Goal: Task Accomplishment & Management: Manage account settings

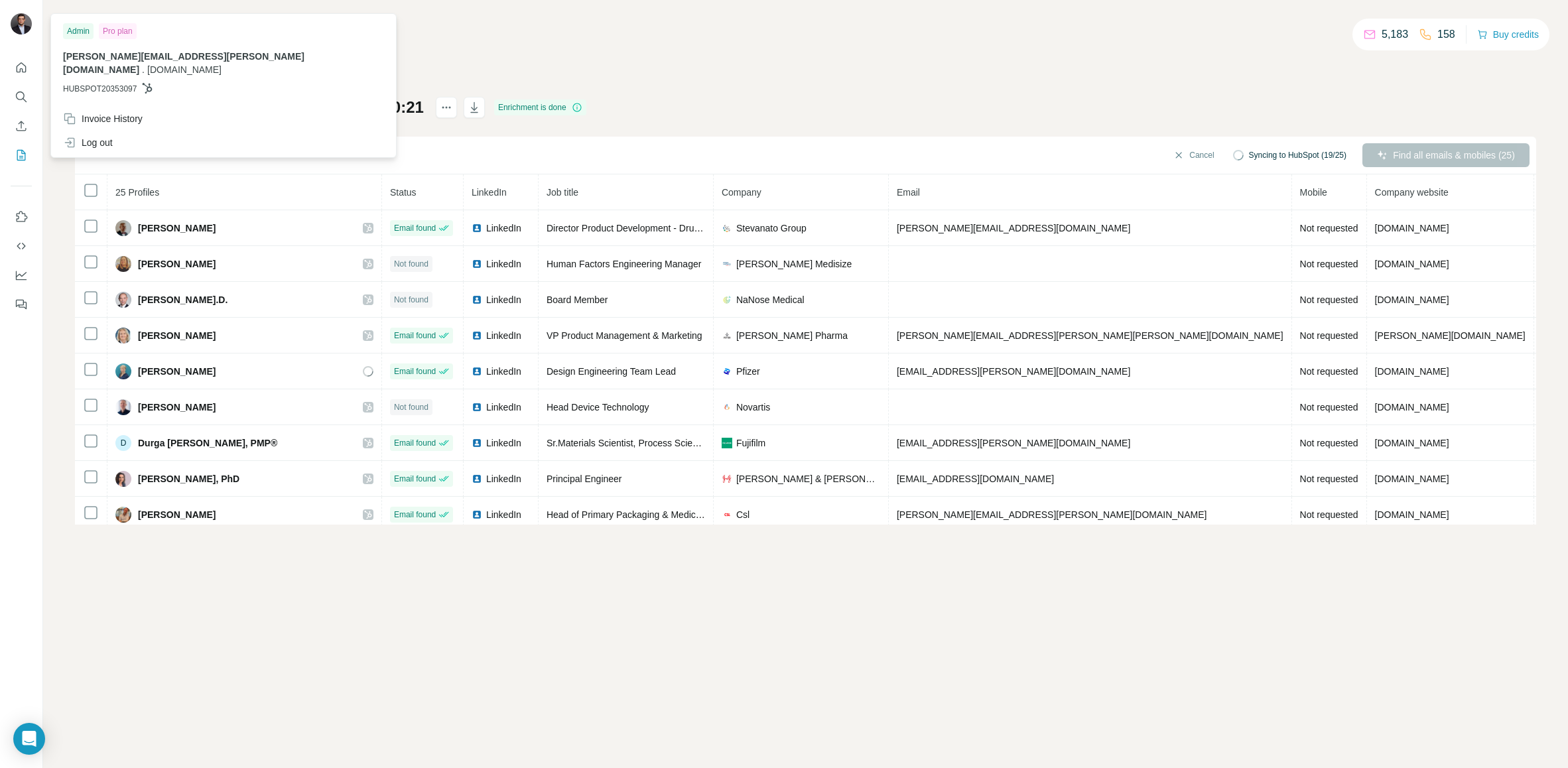
click at [16, 22] on img at bounding box center [21, 24] width 21 height 21
click at [23, 126] on icon "Enrich CSV" at bounding box center [21, 126] width 13 height 13
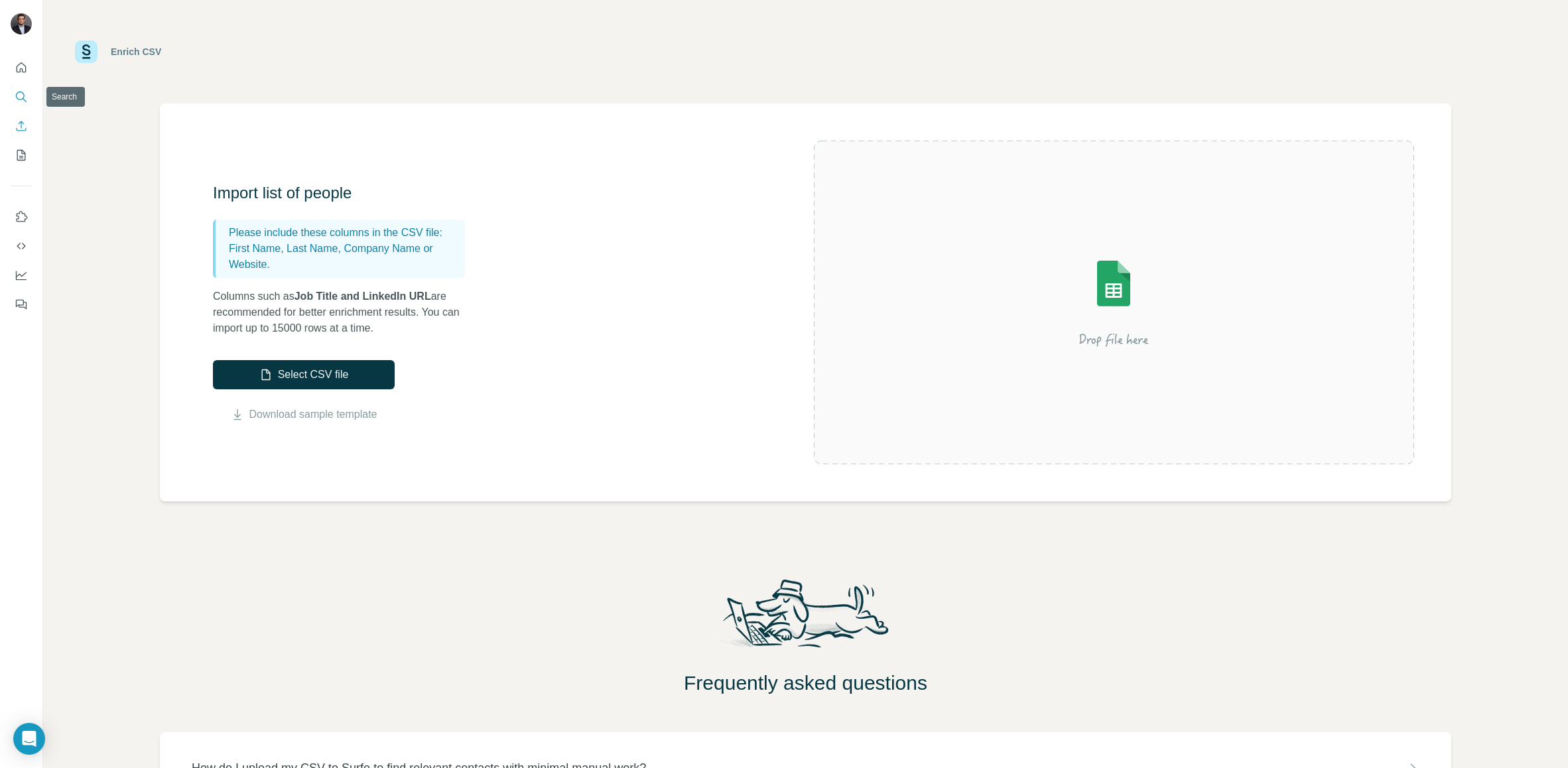
click at [30, 94] on button "Search" at bounding box center [21, 97] width 21 height 24
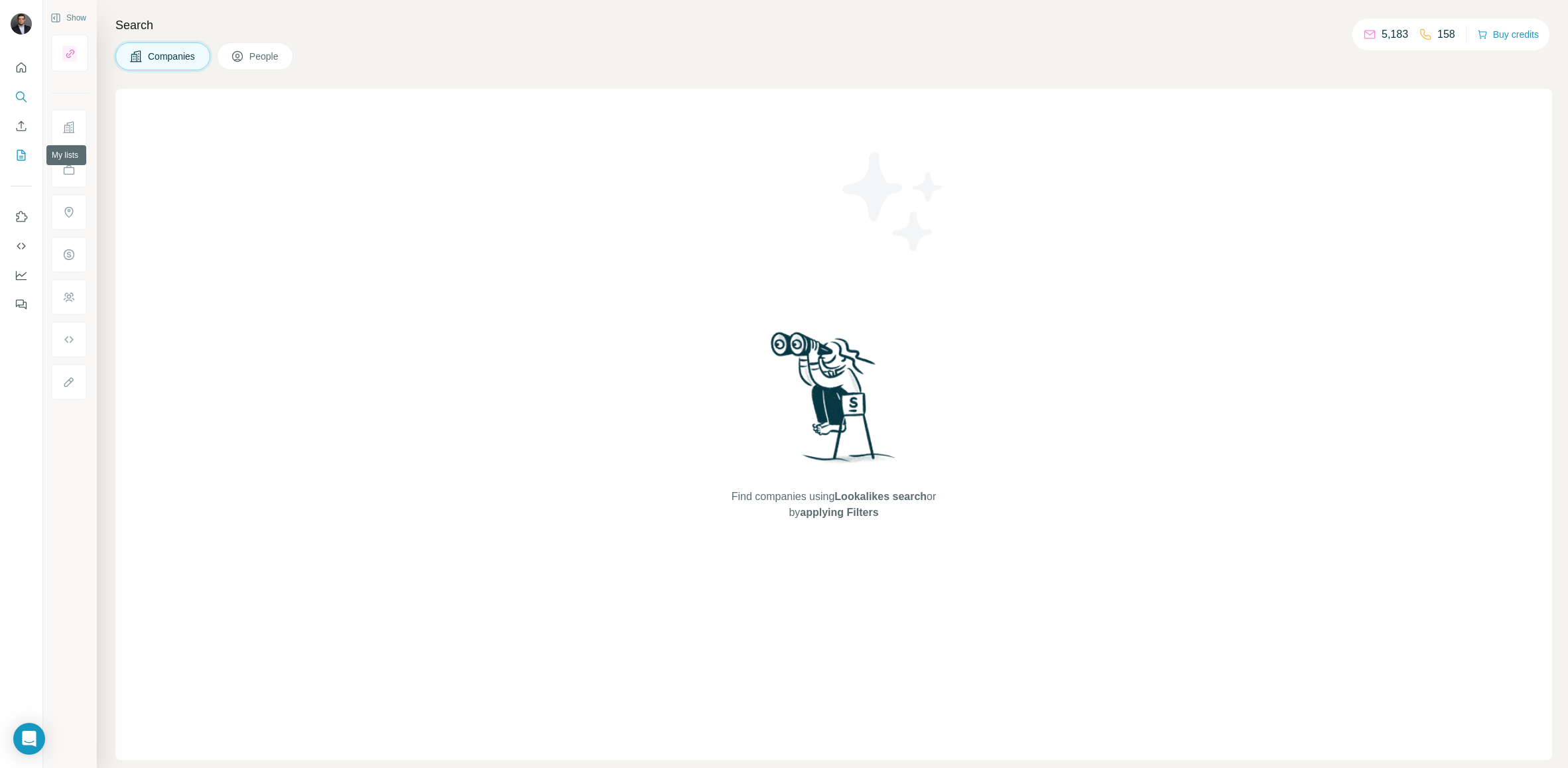
click at [16, 155] on icon "My lists" at bounding box center [21, 155] width 13 height 13
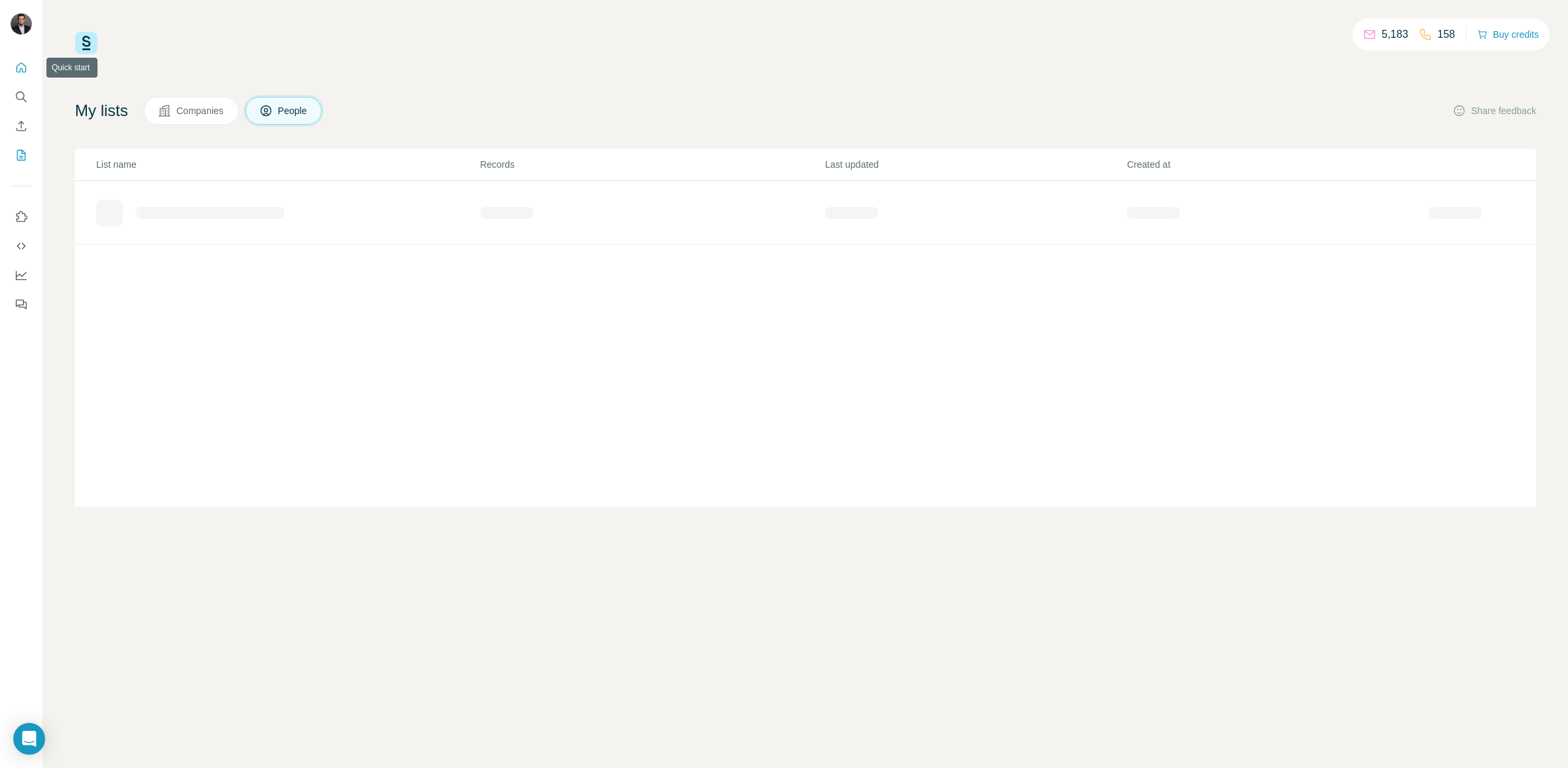
click at [16, 67] on icon "Quick start" at bounding box center [21, 67] width 10 height 10
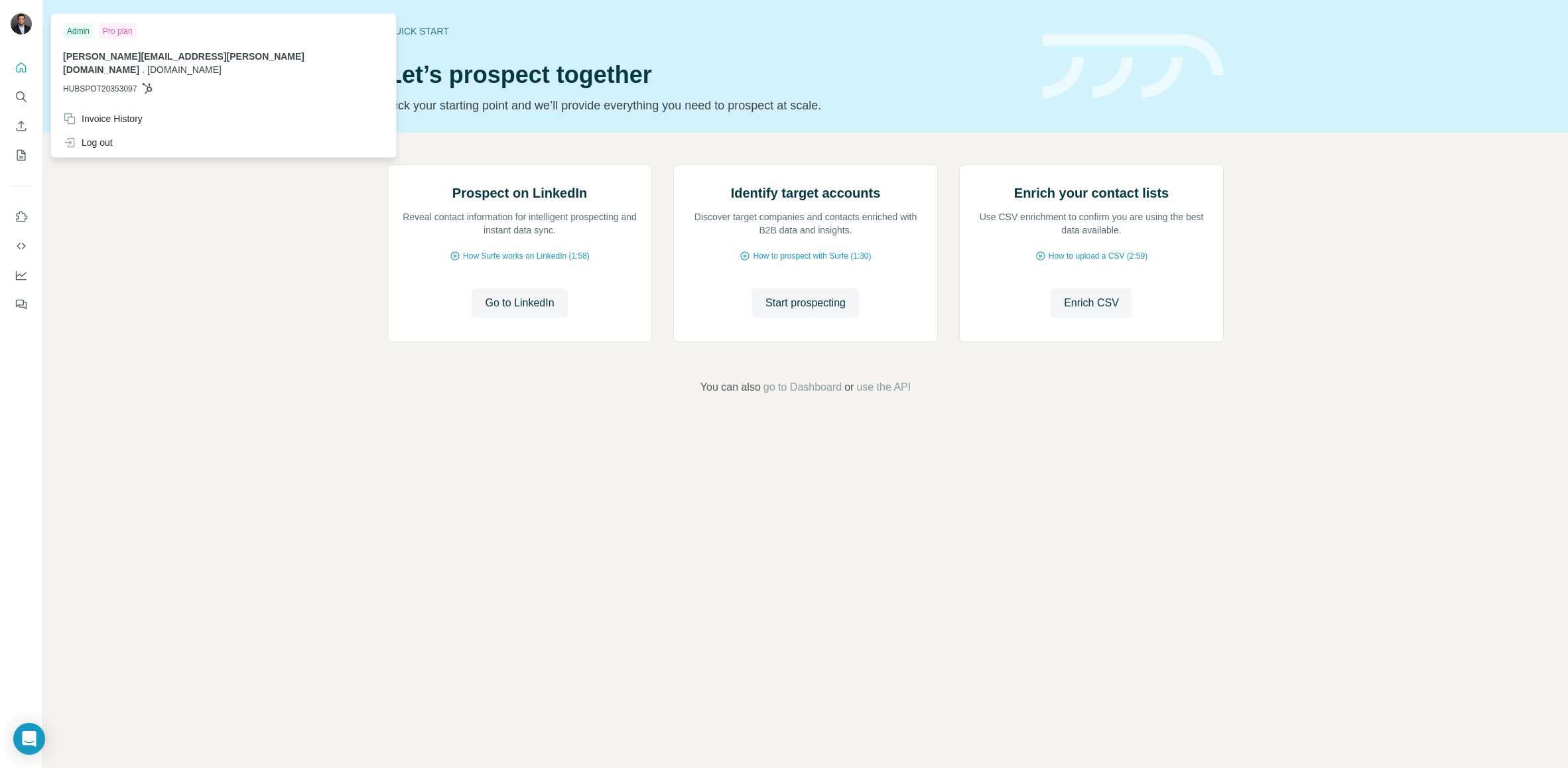
click at [22, 24] on img at bounding box center [21, 24] width 21 height 21
click at [1309, 395] on footer "You can also go to Dashboard or use the API" at bounding box center [806, 387] width 1451 height 16
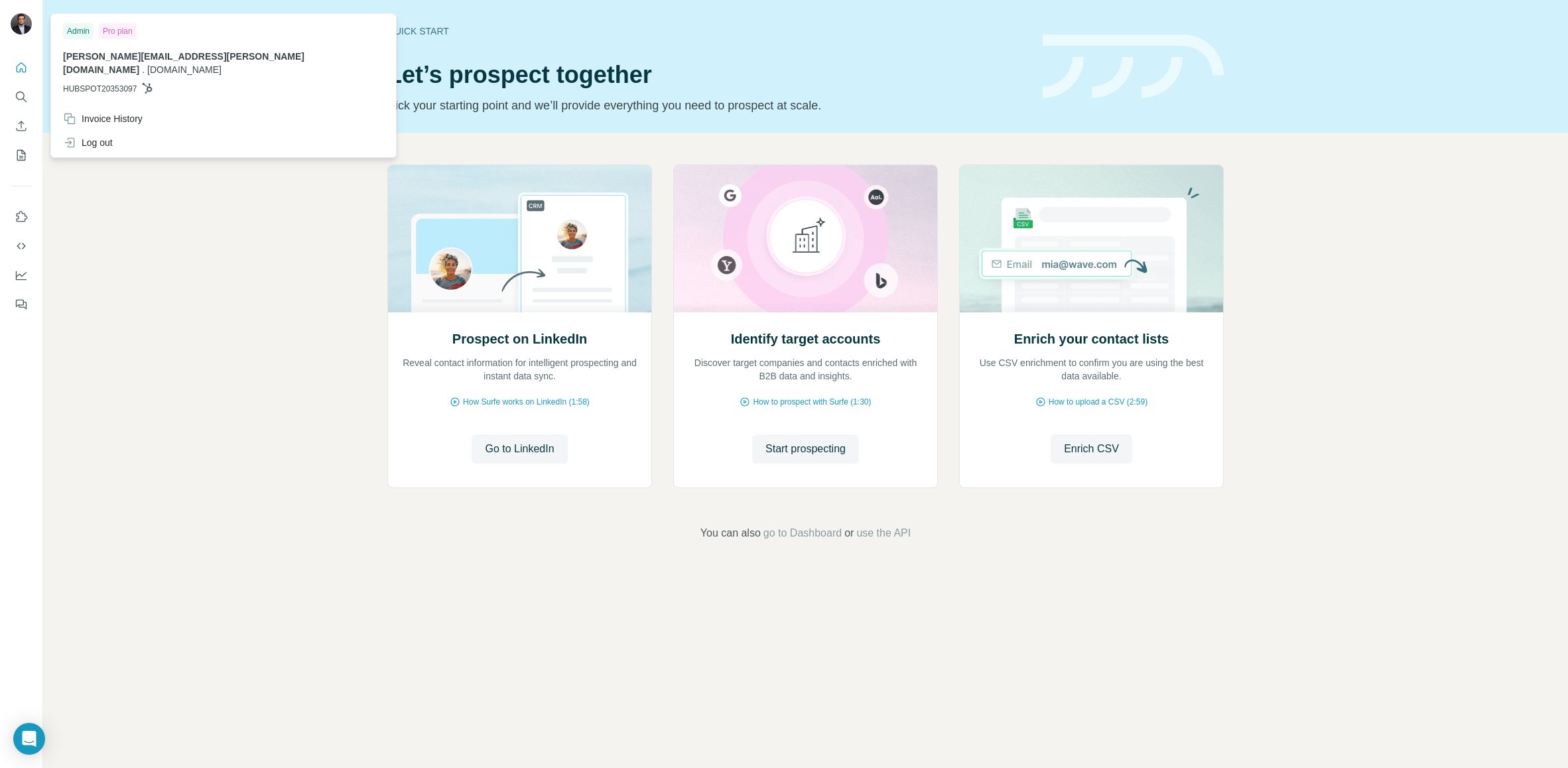
click at [12, 25] on img at bounding box center [21, 24] width 21 height 21
click at [17, 21] on img at bounding box center [21, 24] width 21 height 21
click at [23, 152] on icon "My lists" at bounding box center [21, 155] width 13 height 13
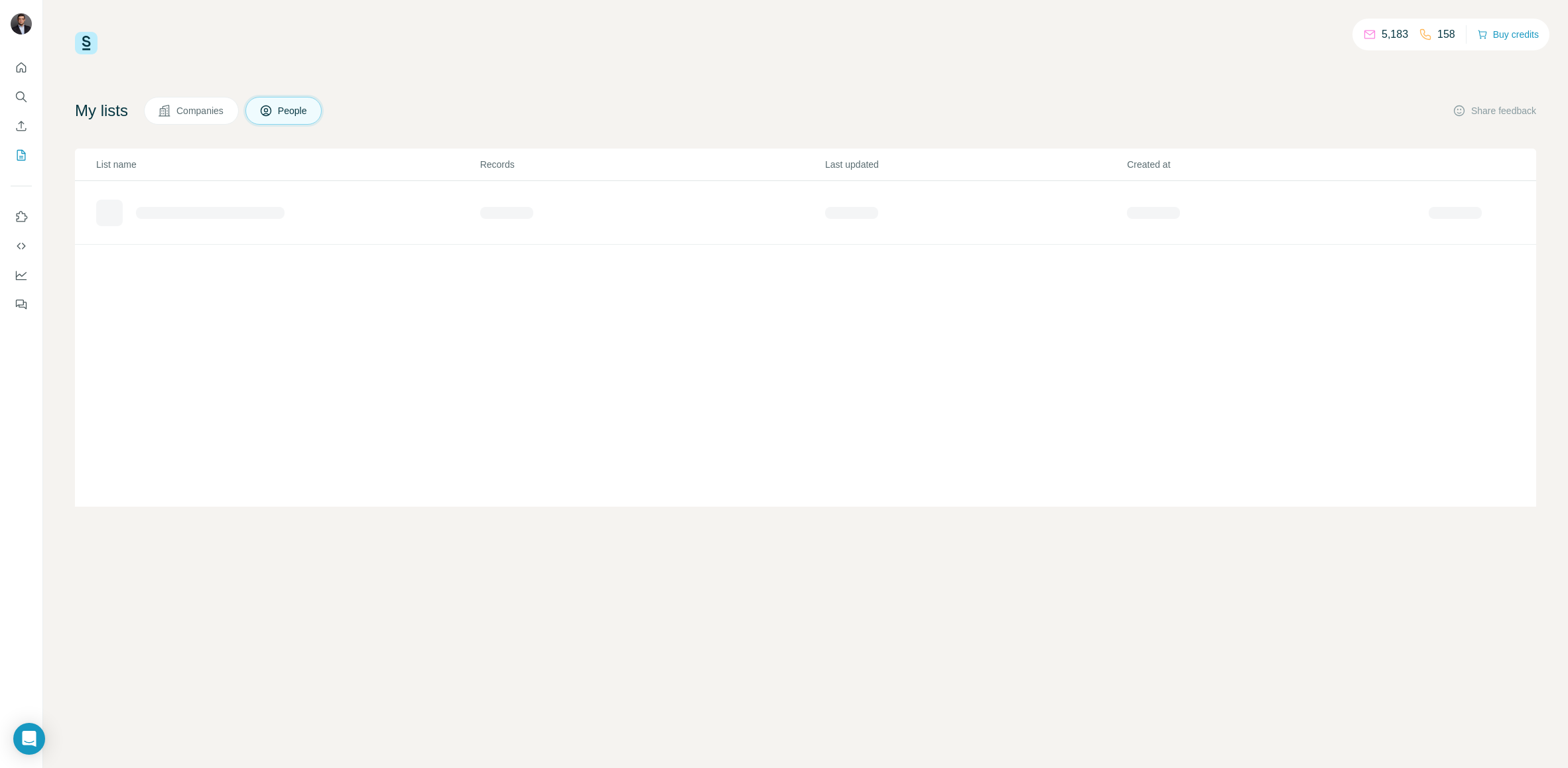
click at [239, 102] on button "Companies" at bounding box center [191, 111] width 95 height 28
click at [284, 107] on button "People" at bounding box center [284, 111] width 77 height 28
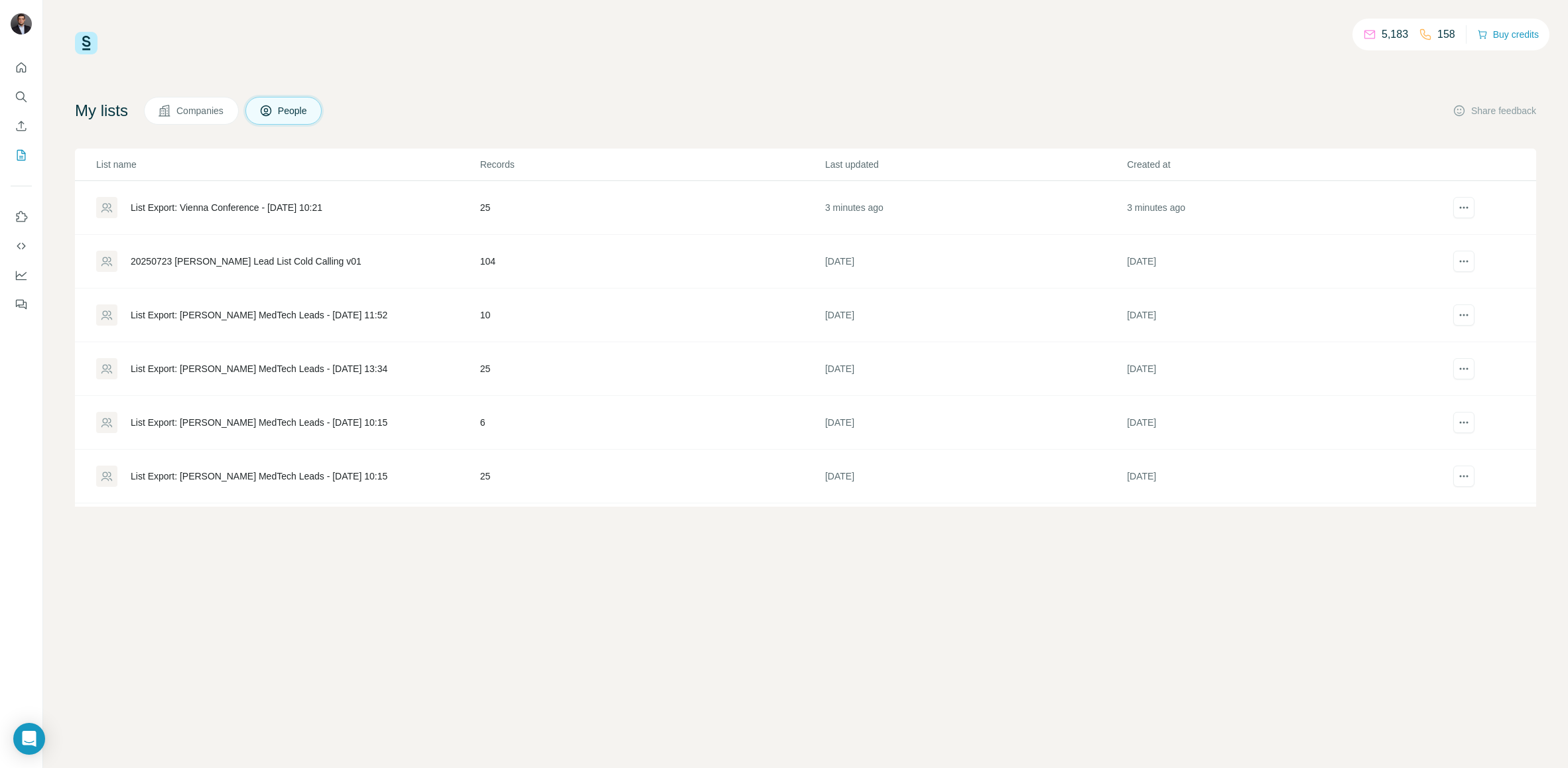
click at [258, 201] on div "List Export: Vienna Conference - [DATE] 10:21" at bounding box center [227, 207] width 192 height 13
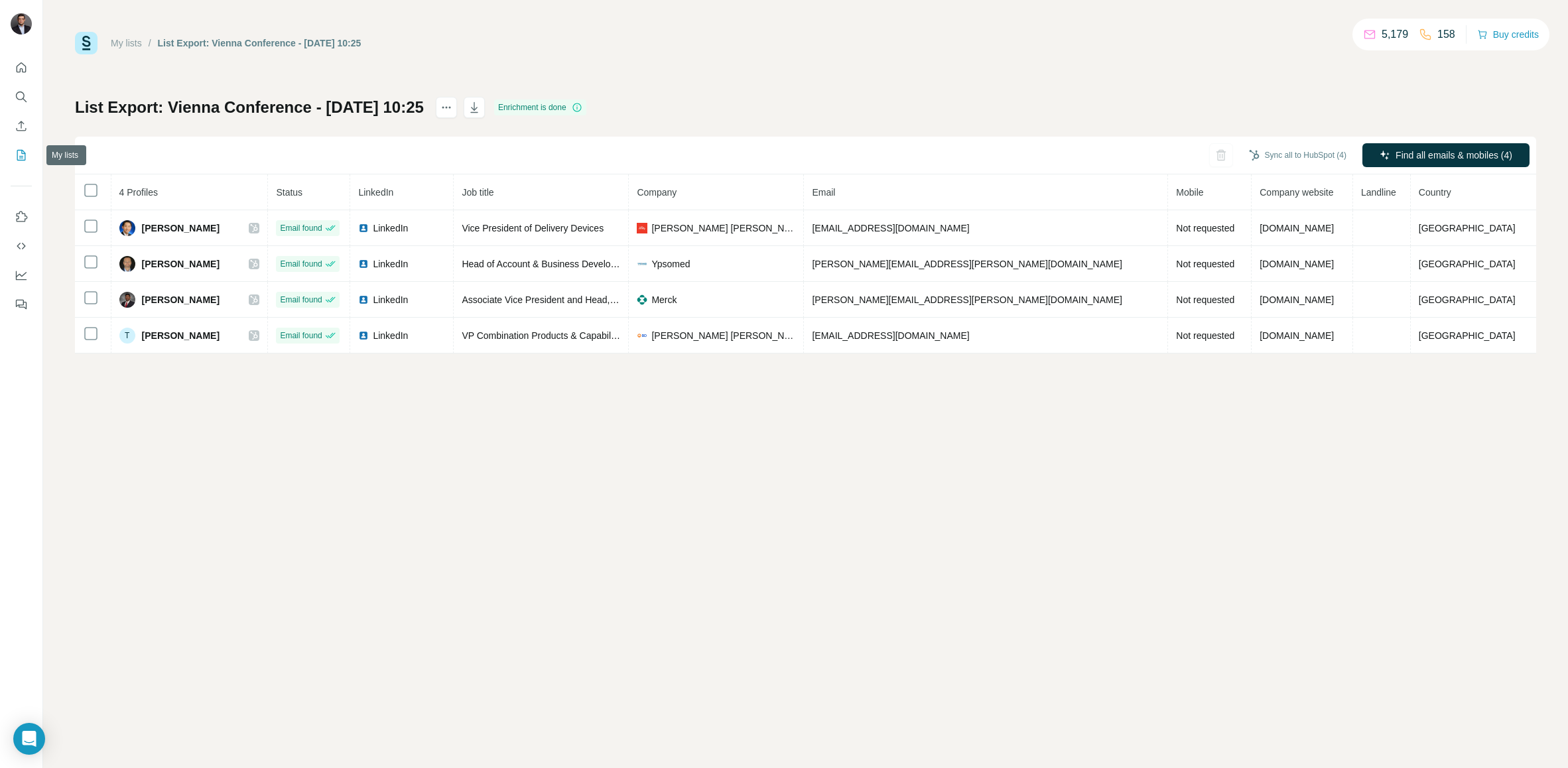
click at [17, 154] on icon "My lists" at bounding box center [21, 155] width 9 height 10
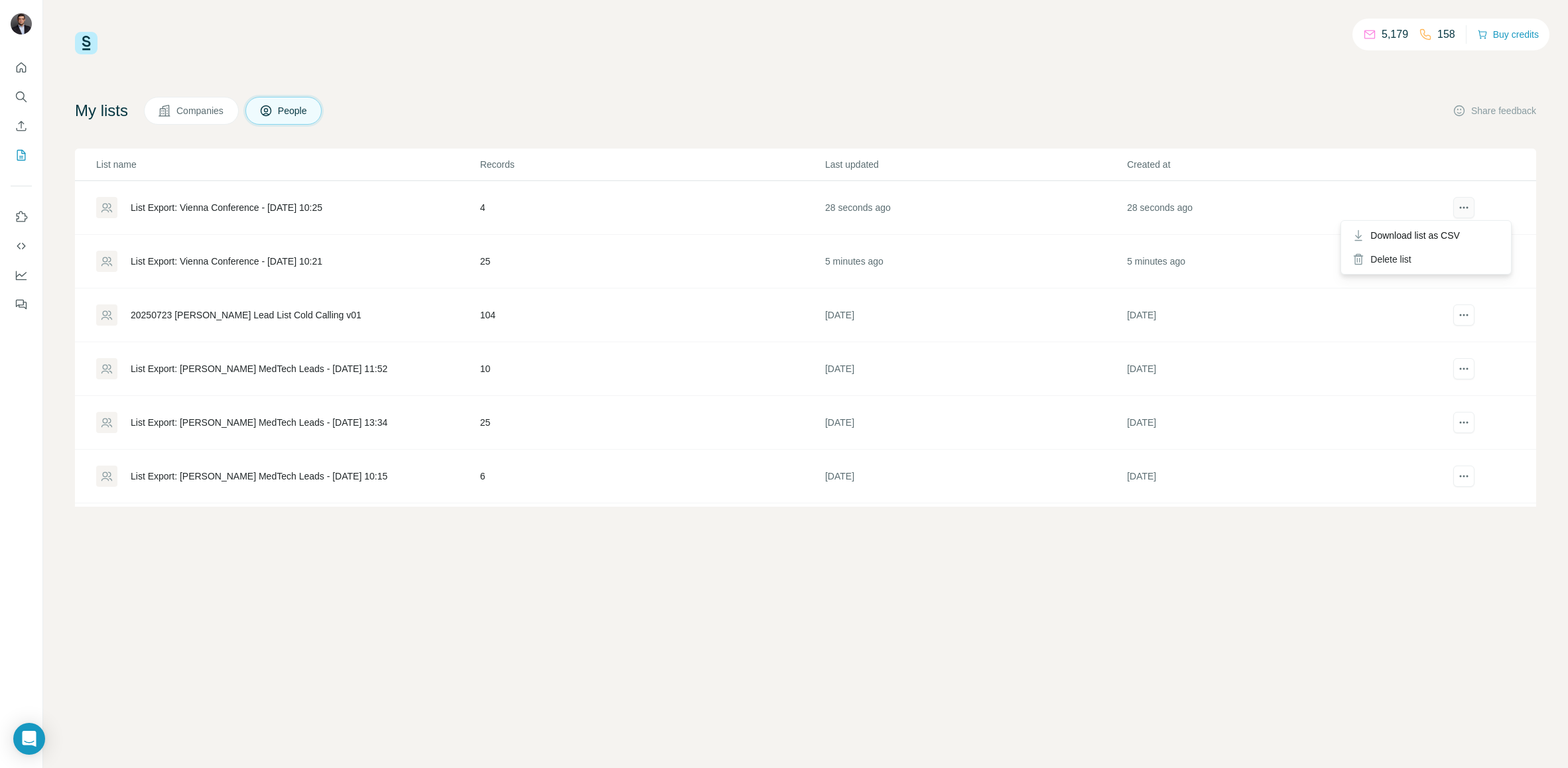
click at [1454, 215] on button "actions" at bounding box center [1464, 207] width 21 height 21
click at [221, 201] on div "List Export: Vienna Conference - [DATE] 10:25" at bounding box center [287, 207] width 383 height 21
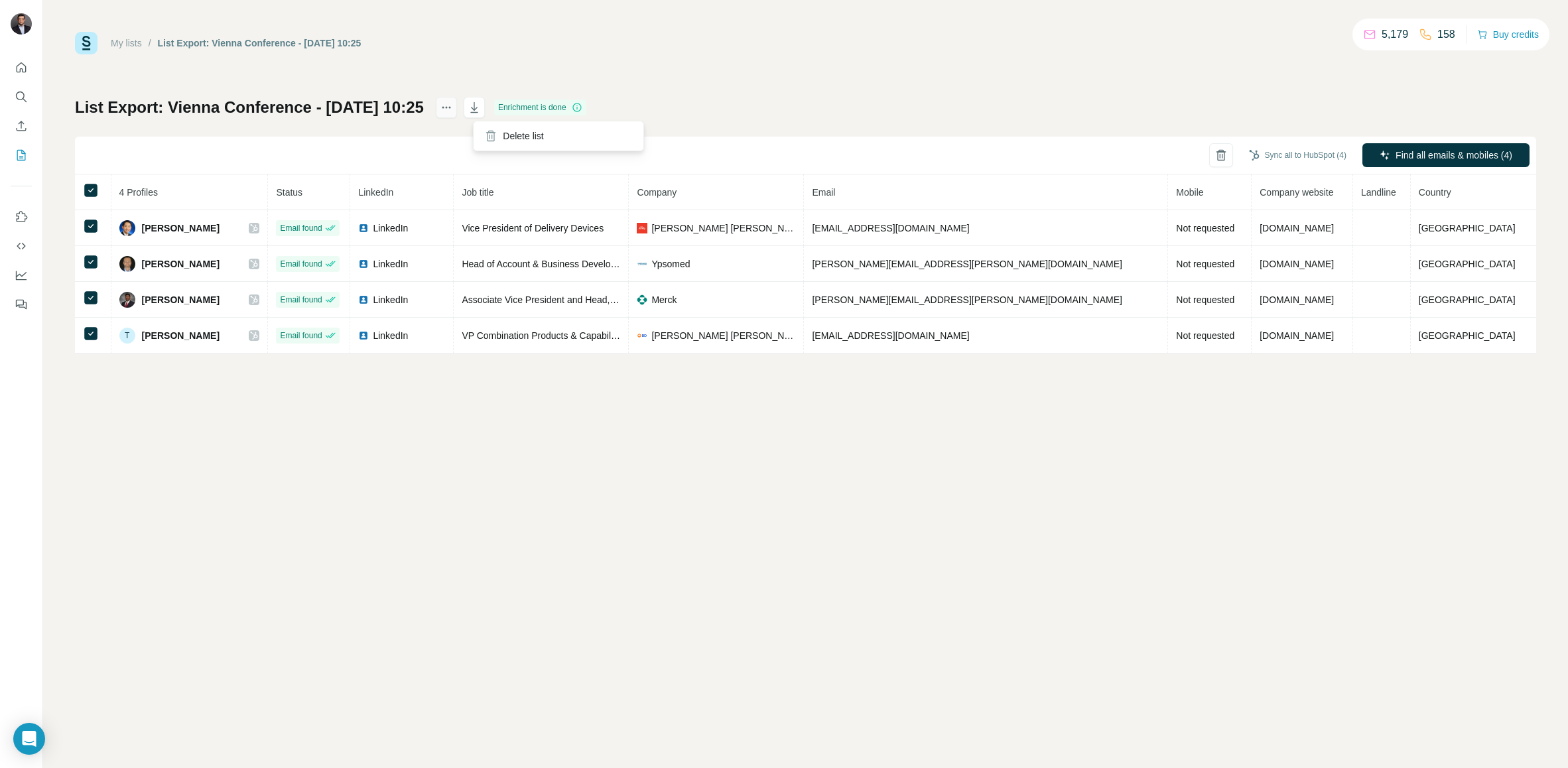
click at [453, 107] on icon "actions" at bounding box center [446, 108] width 13 height 13
click at [654, 56] on div "My lists / List Export: Vienna Conference - [DATE] 10:25 5,179 158 Buy credits …" at bounding box center [806, 193] width 1462 height 322
click at [1436, 152] on span "Find all emails & mobiles (4)" at bounding box center [1454, 155] width 117 height 13
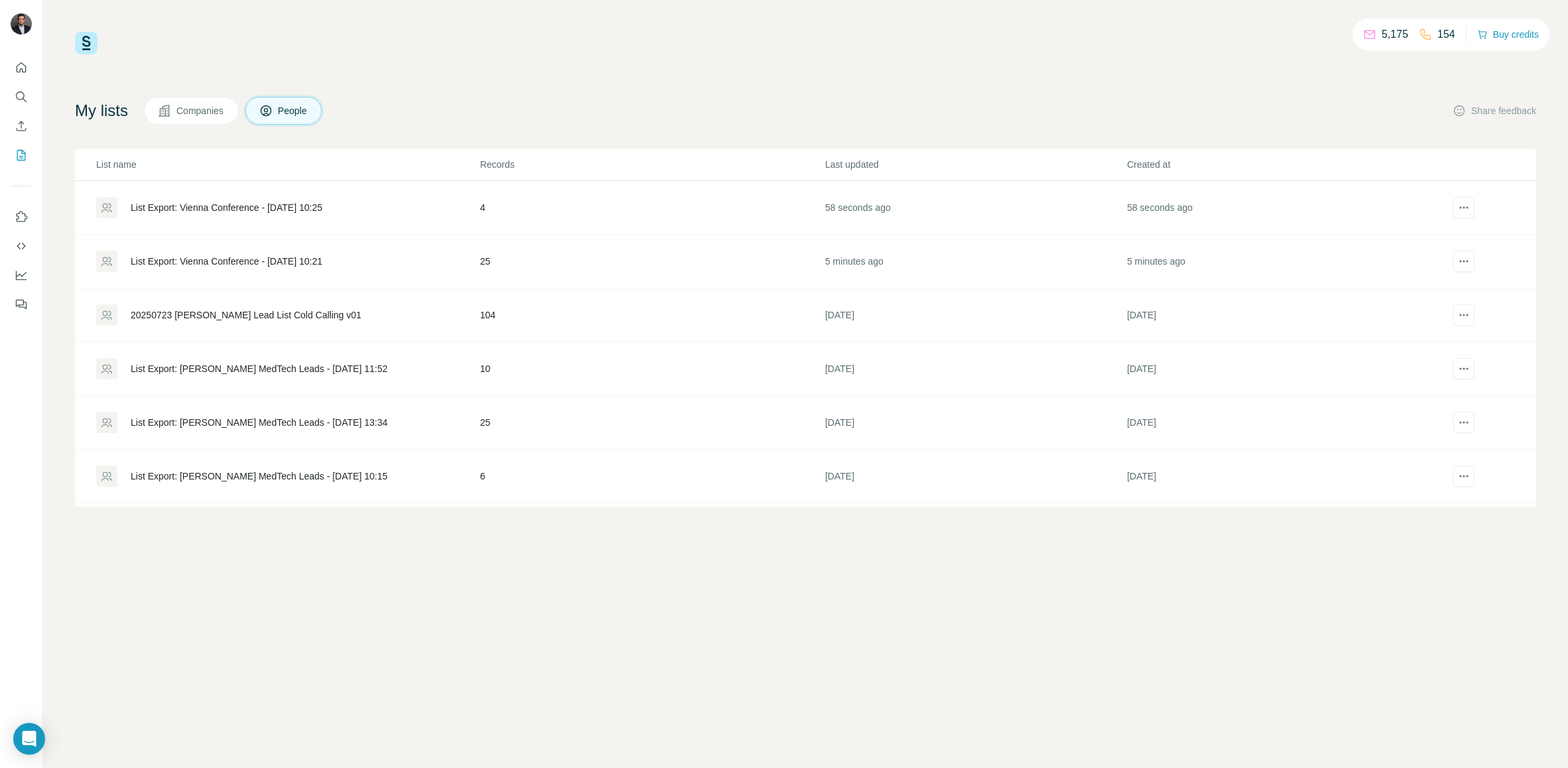
click at [248, 261] on div "List Export: Vienna Conference - [DATE] 10:21" at bounding box center [227, 261] width 192 height 13
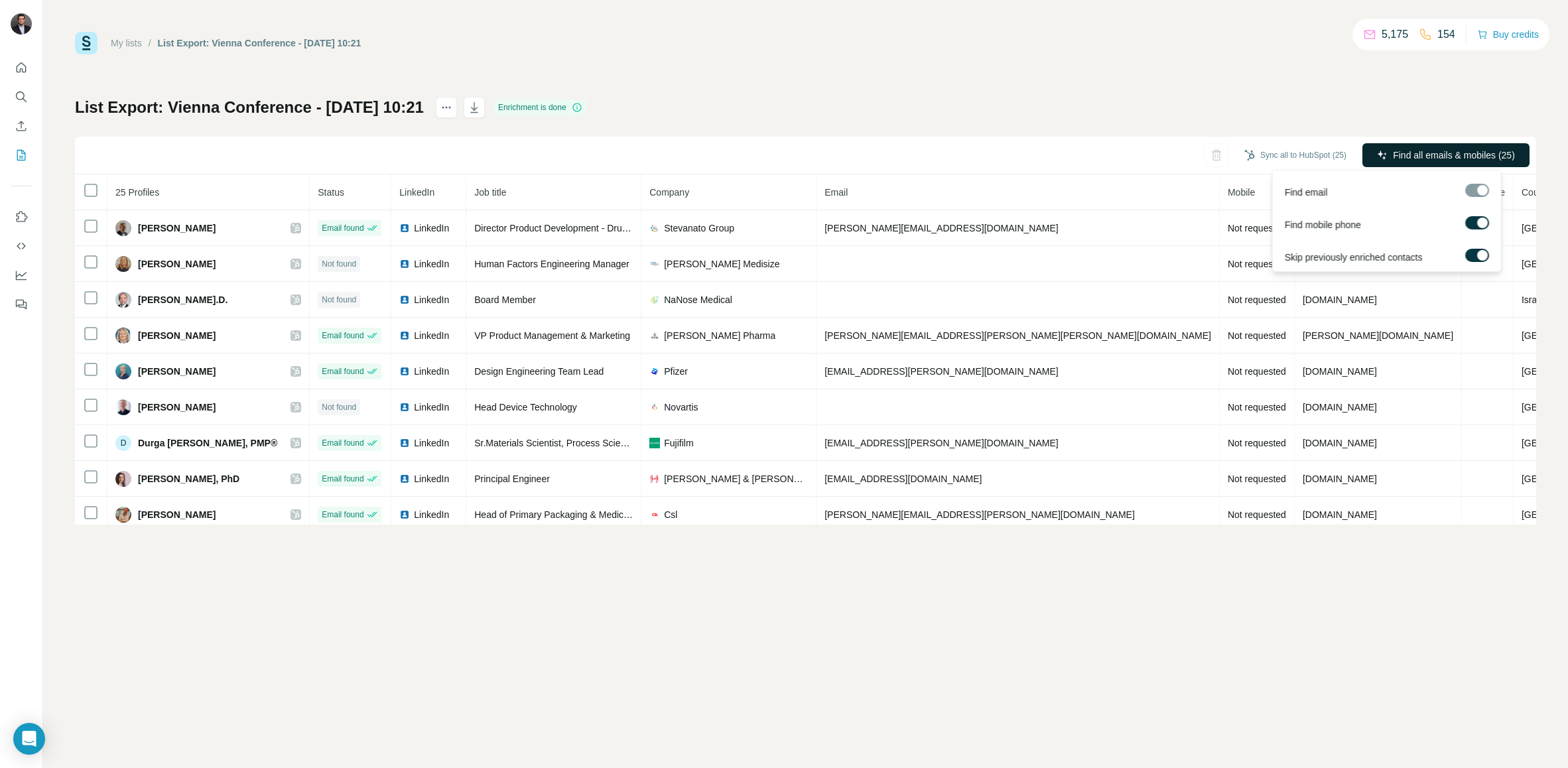
click at [1457, 153] on span "Find all emails & mobiles (25)" at bounding box center [1454, 155] width 122 height 13
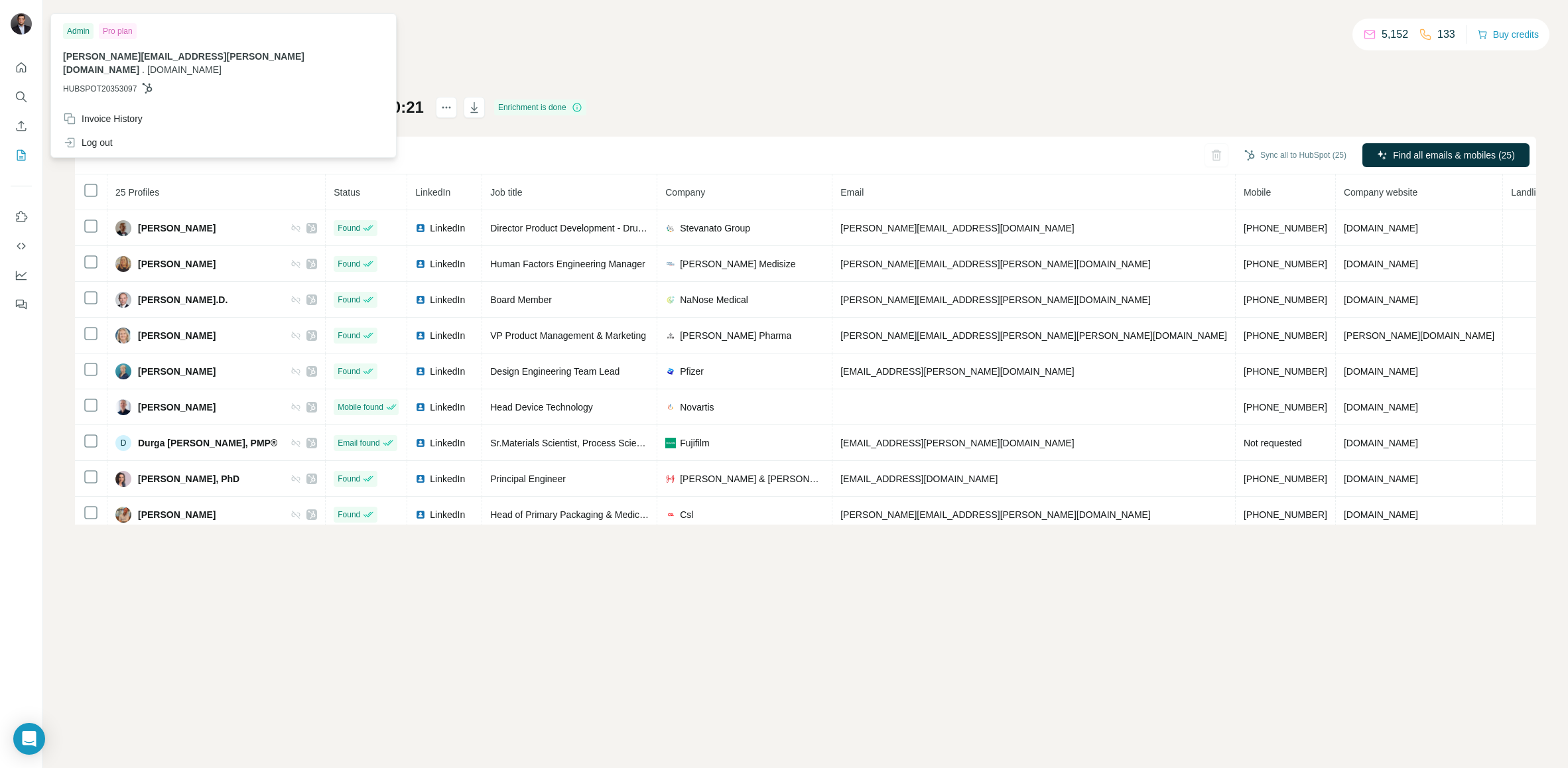
click at [19, 17] on img at bounding box center [21, 24] width 21 height 21
drag, startPoint x: 19, startPoint y: 17, endPoint x: 284, endPoint y: 670, distance: 704.7
click at [284, 670] on div "My lists / List Export: Vienna Conference - [DATE] 10:21 5,152 133 Buy credits …" at bounding box center [805, 384] width 1525 height 768
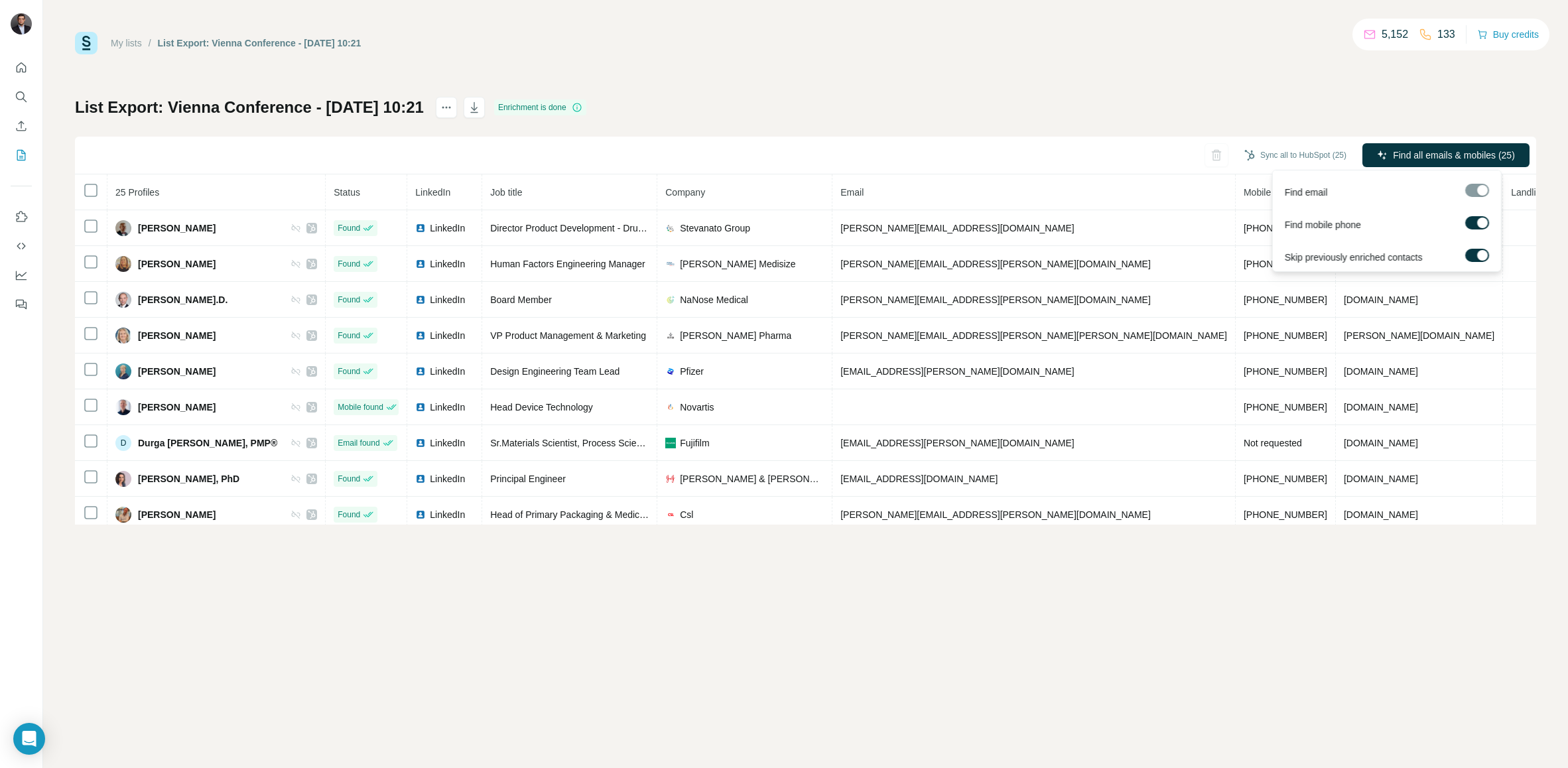
click at [1470, 190] on div at bounding box center [1477, 190] width 24 height 13
click at [481, 108] on icon "button" at bounding box center [474, 108] width 13 height 13
click at [18, 70] on icon "Quick start" at bounding box center [21, 68] width 13 height 13
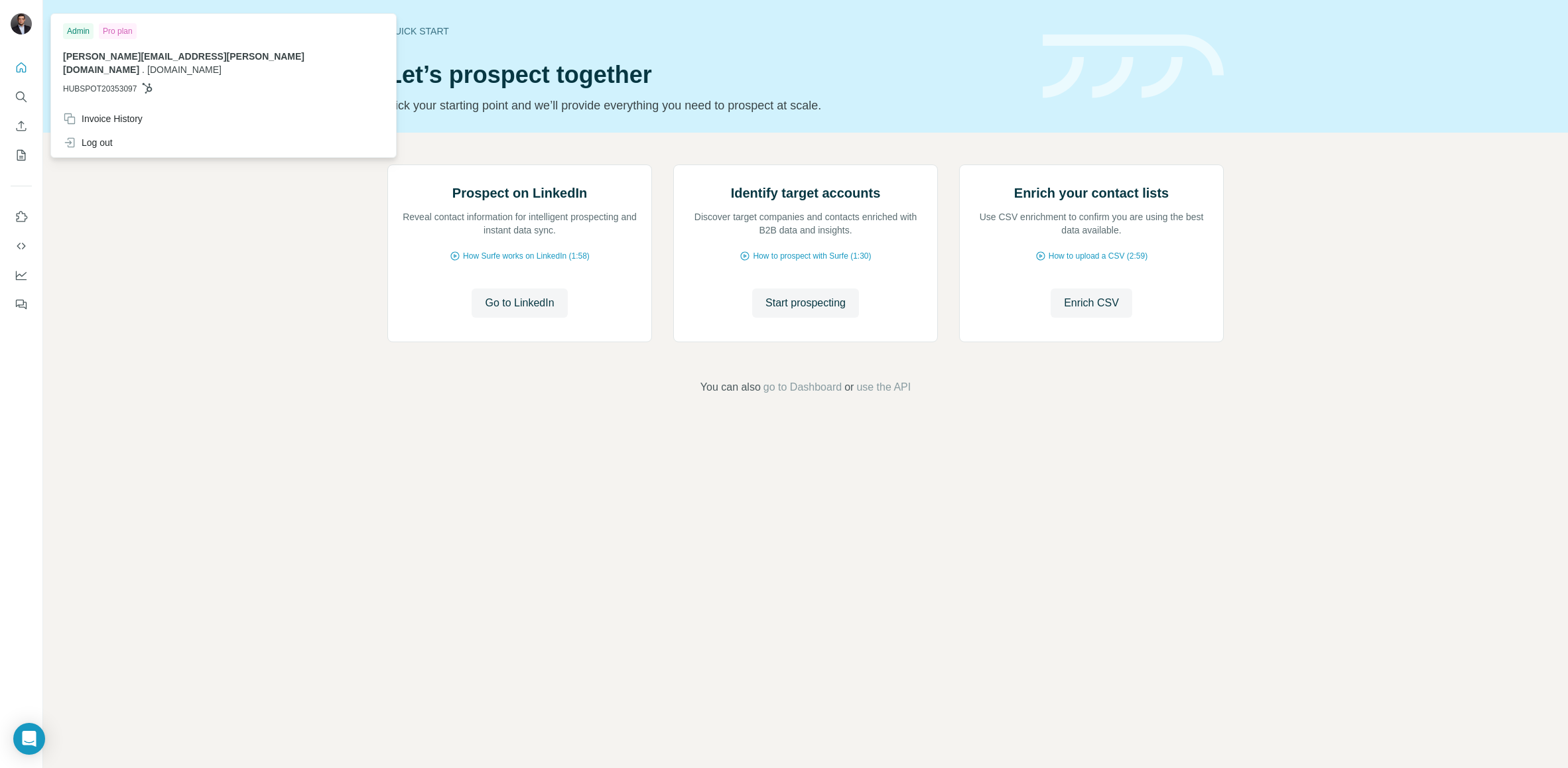
click at [15, 25] on img at bounding box center [21, 24] width 21 height 21
click at [107, 51] on span "[PERSON_NAME][EMAIL_ADDRESS][PERSON_NAME][DOMAIN_NAME]" at bounding box center [183, 63] width 241 height 24
click at [107, 46] on div "Admin Pro plan [PERSON_NAME][EMAIL_ADDRESS][PERSON_NAME][DOMAIN_NAME] . [DOMAIN…" at bounding box center [224, 61] width 339 height 90
click at [30, 148] on button "My lists" at bounding box center [21, 155] width 21 height 24
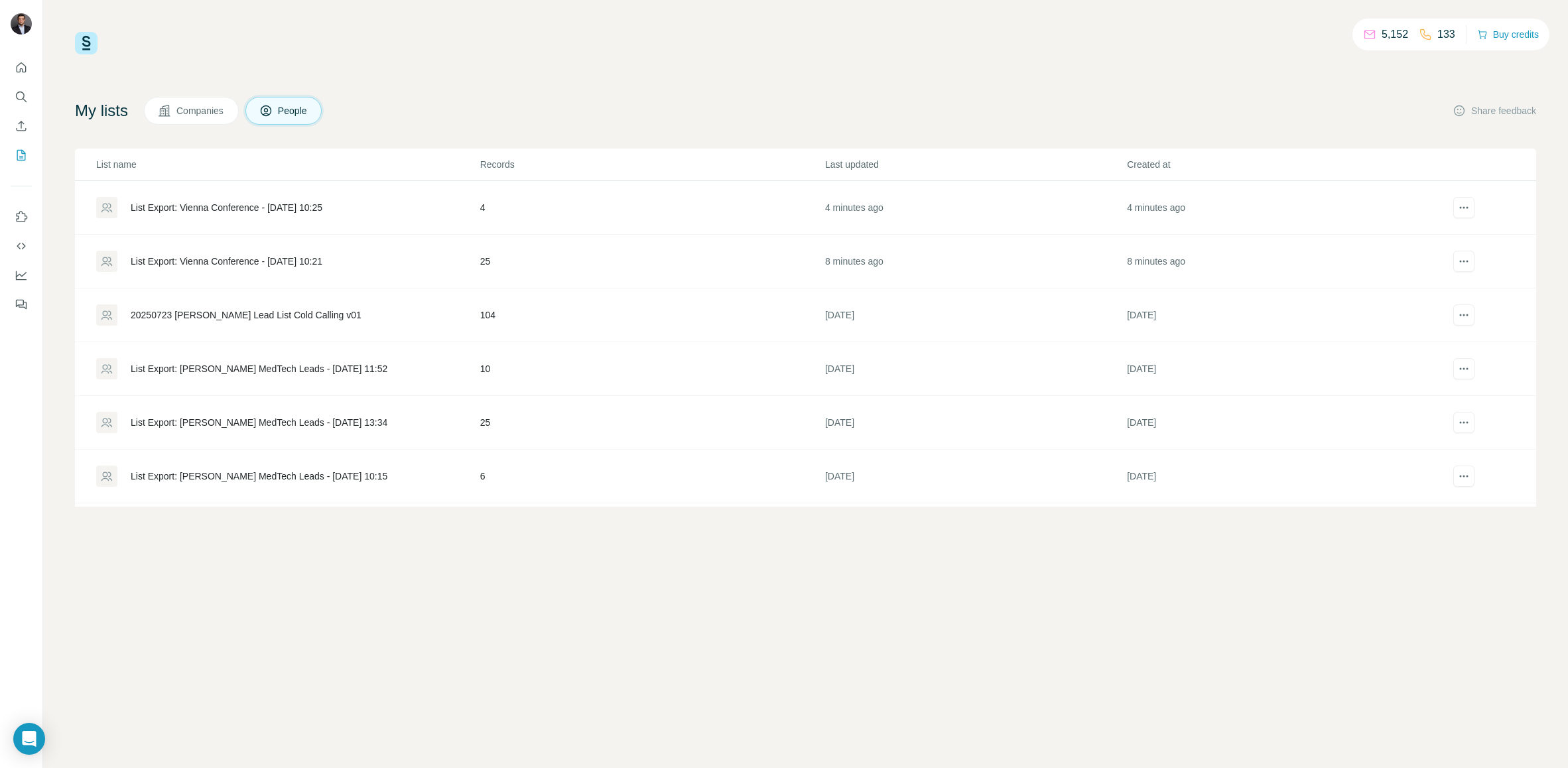
click at [221, 205] on div "List Export: Vienna Conference - [DATE] 10:25" at bounding box center [227, 207] width 192 height 13
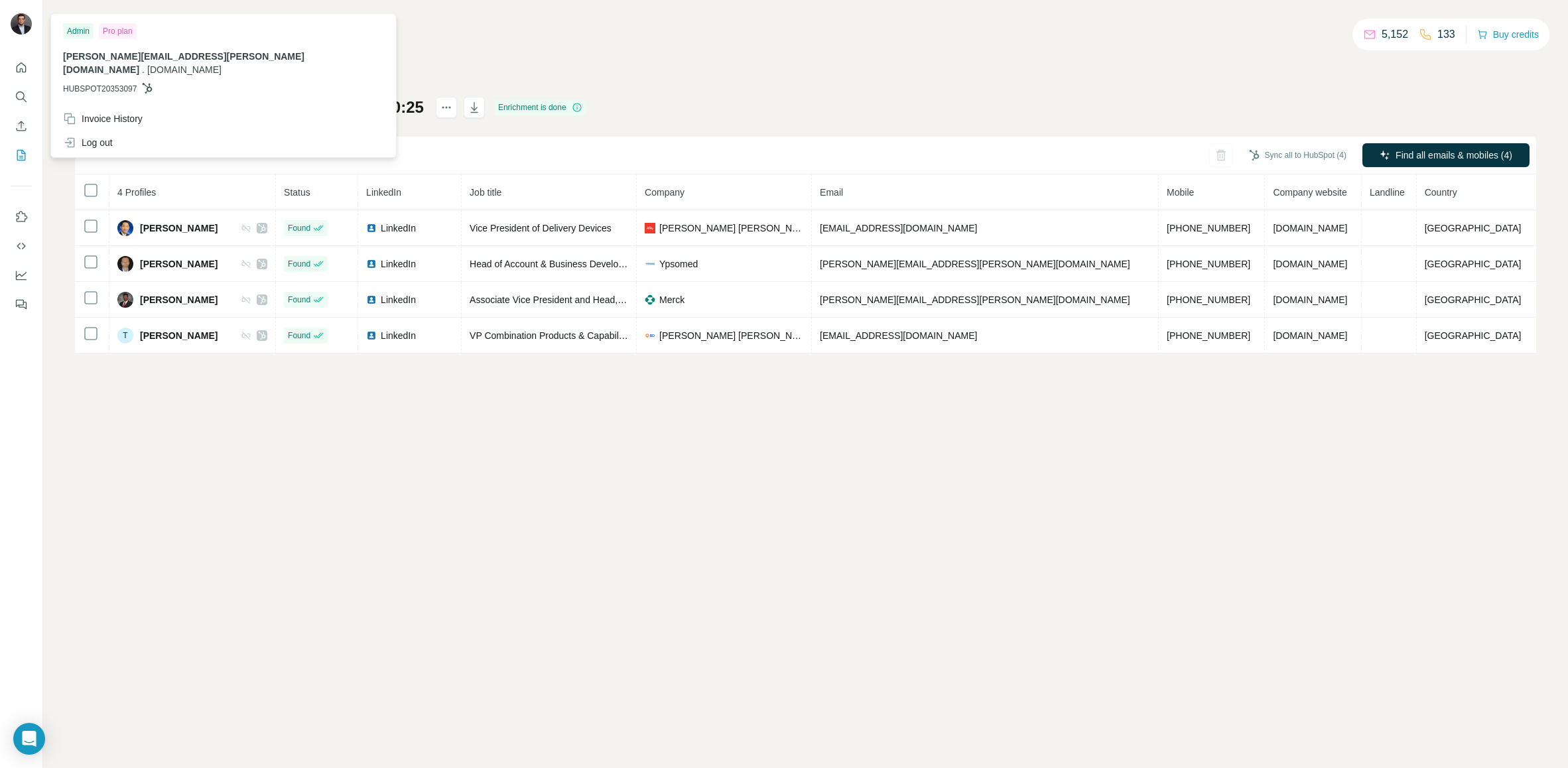
click at [13, 23] on img at bounding box center [21, 24] width 21 height 21
click at [971, 72] on div "My lists / List Export: Vienna Conference - [DATE] 10:25 5,152 133 Buy credits …" at bounding box center [806, 193] width 1462 height 322
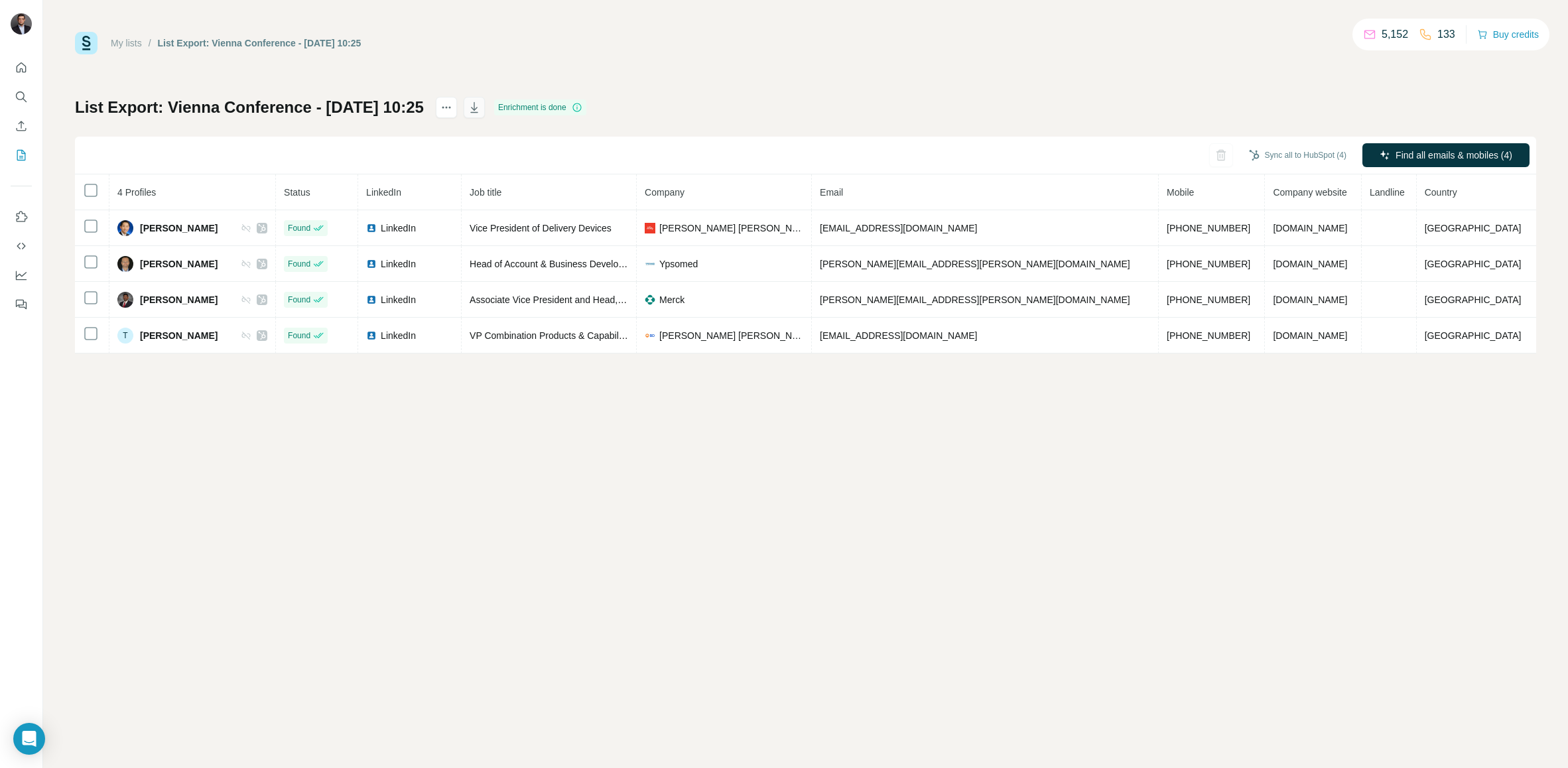
click at [481, 102] on icon "button" at bounding box center [474, 108] width 13 height 13
click at [348, 483] on div "My lists / List Export: Vienna Conference - [DATE] 10:25 5,152 133 Buy credits …" at bounding box center [805, 384] width 1525 height 768
click at [263, 598] on div "My lists / List Export: Vienna Conference - [DATE] 10:25 5,152 133 Buy credits …" at bounding box center [805, 384] width 1525 height 768
